Goal: Navigation & Orientation: Find specific page/section

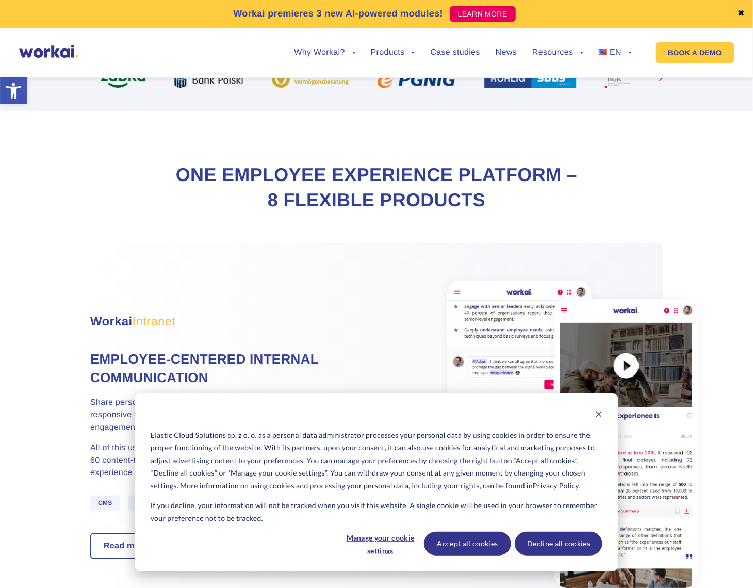
scroll to position [619, 0]
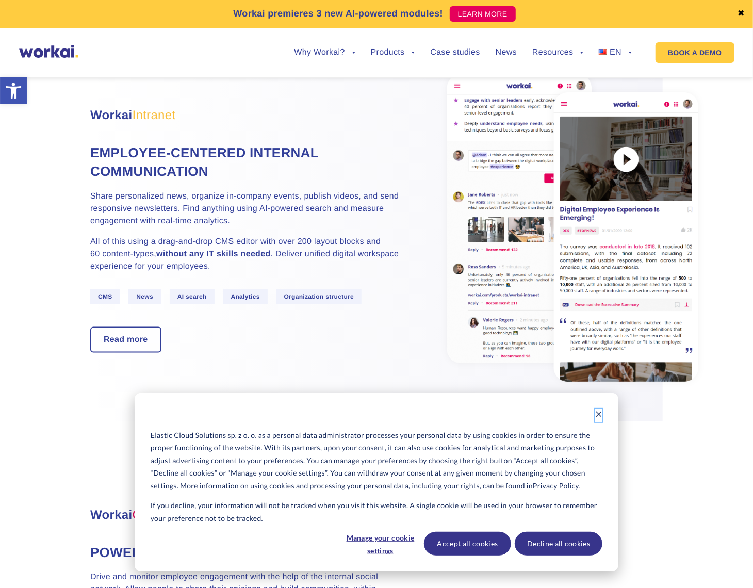
click at [598, 412] on icon "Dismiss cookie banner" at bounding box center [598, 413] width 7 height 7
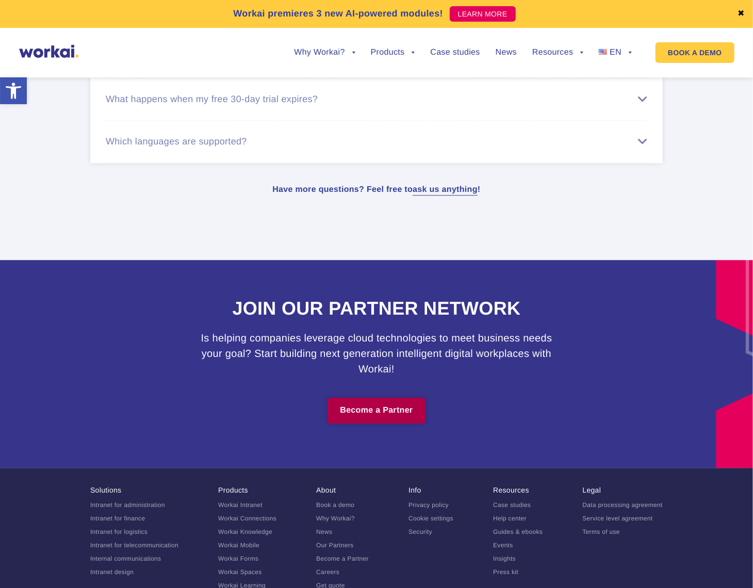
scroll to position [6188, 0]
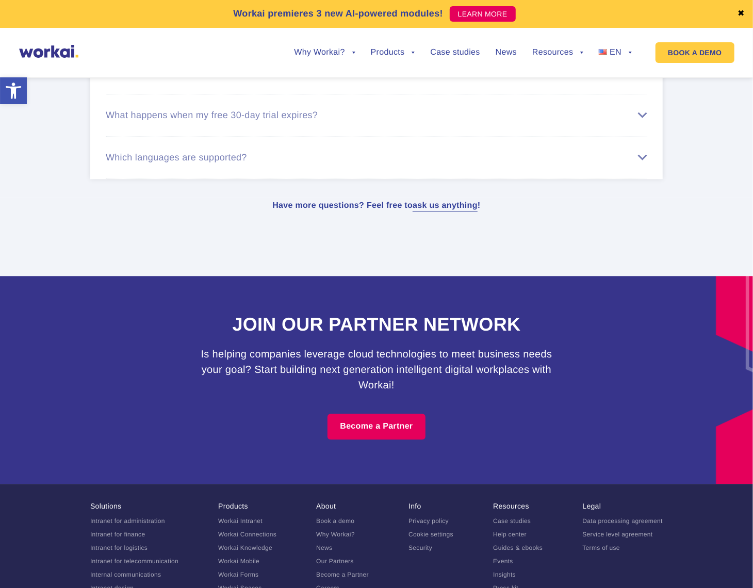
click at [342, 565] on link "Our Partners" at bounding box center [335, 560] width 38 height 7
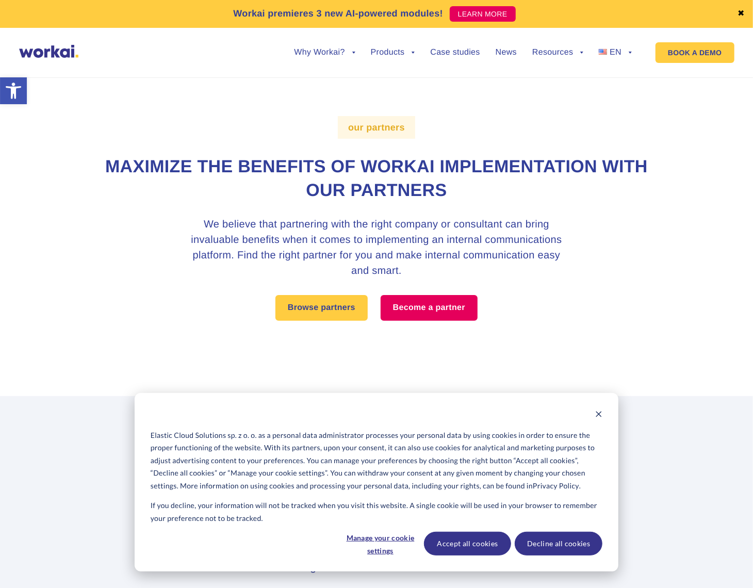
scroll to position [309, 0]
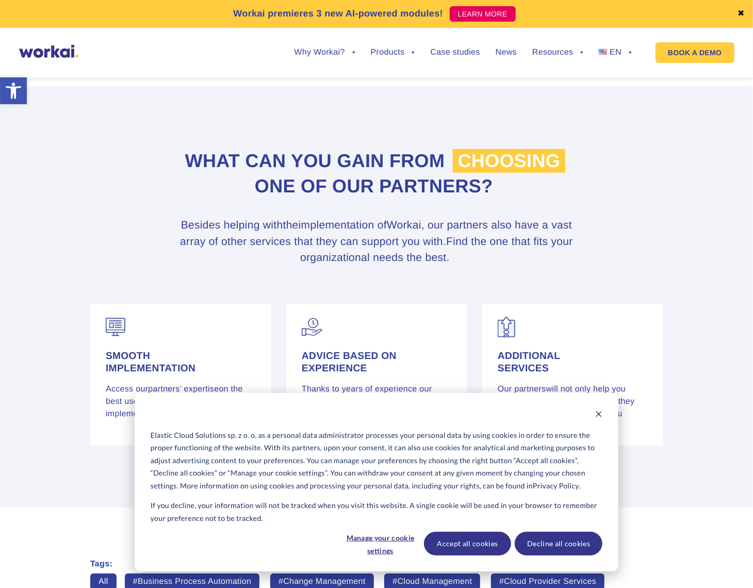
click at [598, 409] on button "Dismiss cookie banner" at bounding box center [598, 415] width 7 height 13
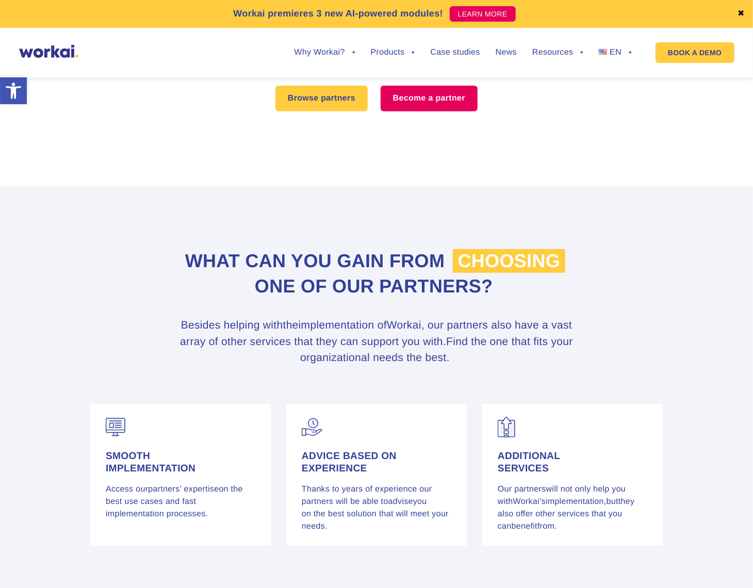
scroll to position [0, 0]
